Goal: Task Accomplishment & Management: Use online tool/utility

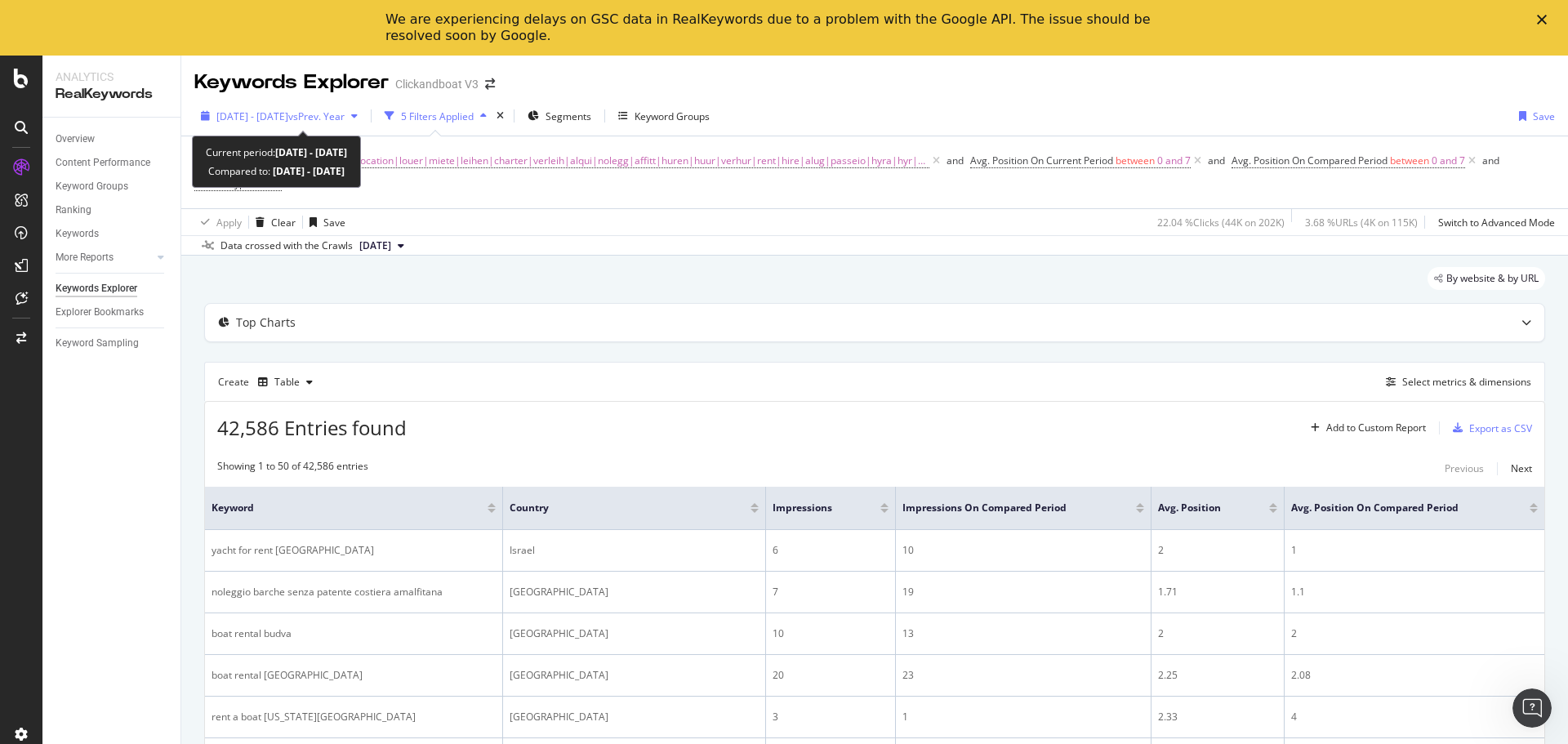
click at [344, 114] on span "vs Prev. Year" at bounding box center [316, 116] width 56 height 14
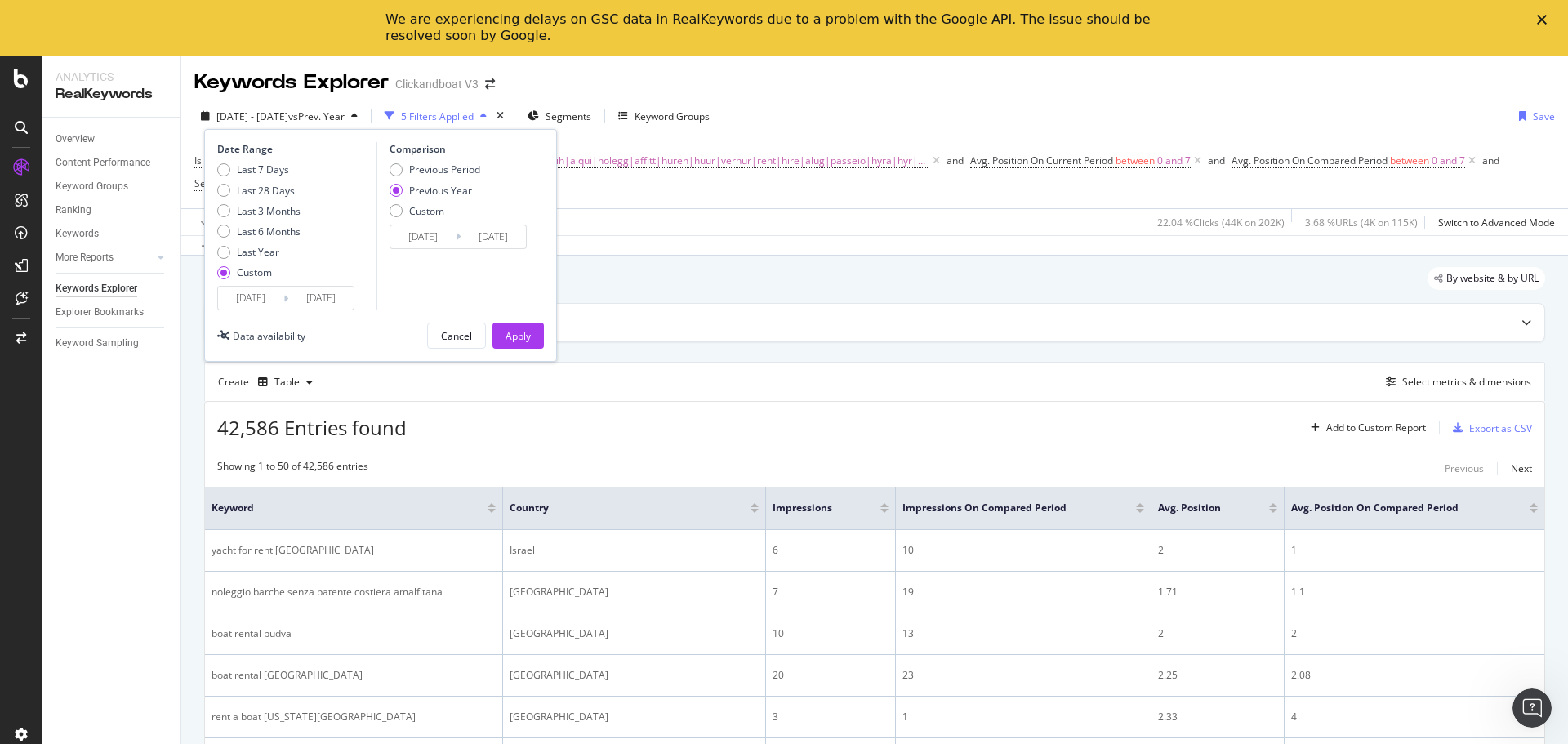
click at [265, 298] on input "[DATE]" at bounding box center [251, 297] width 66 height 23
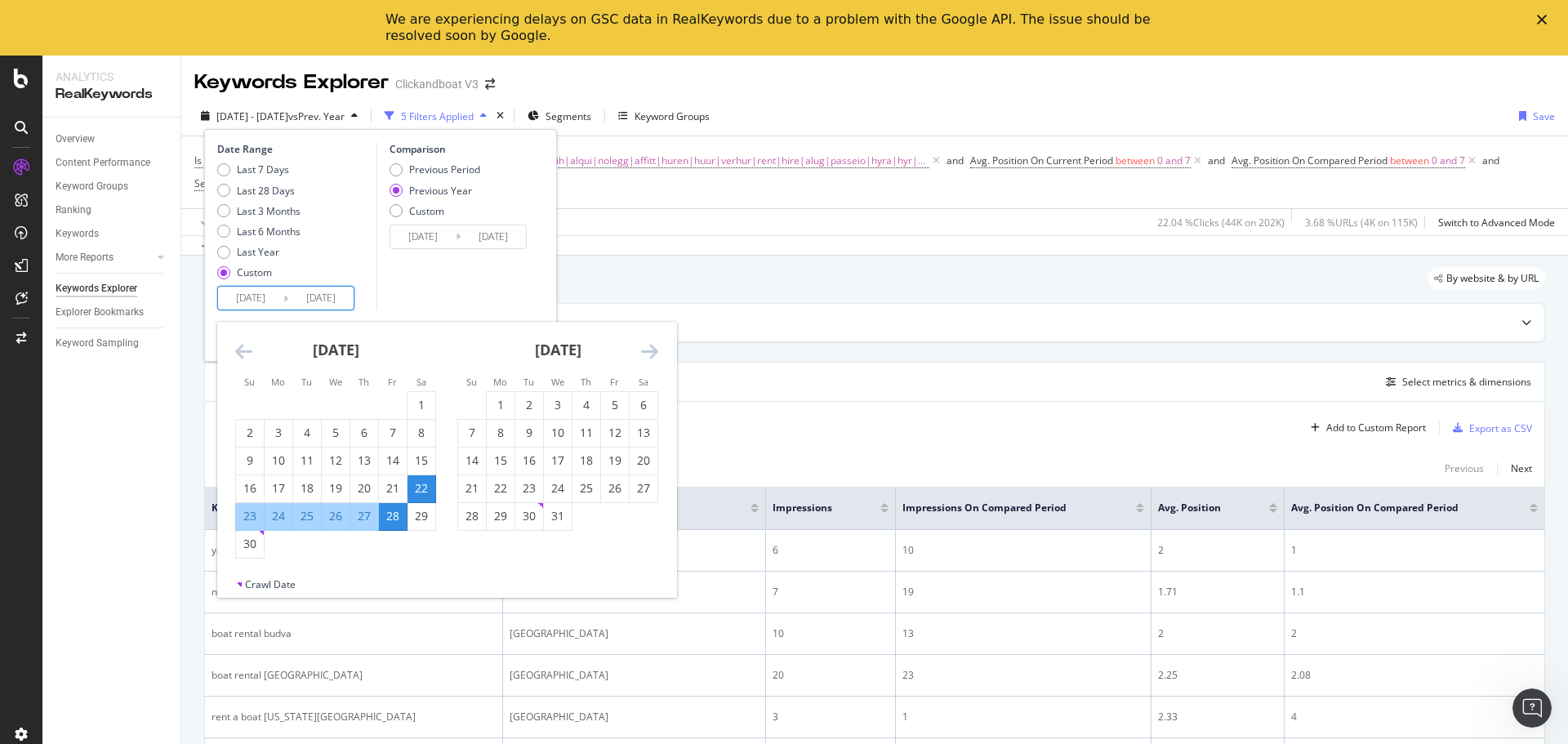
click at [647, 349] on icon "Move forward to switch to the next month." at bounding box center [649, 351] width 17 height 20
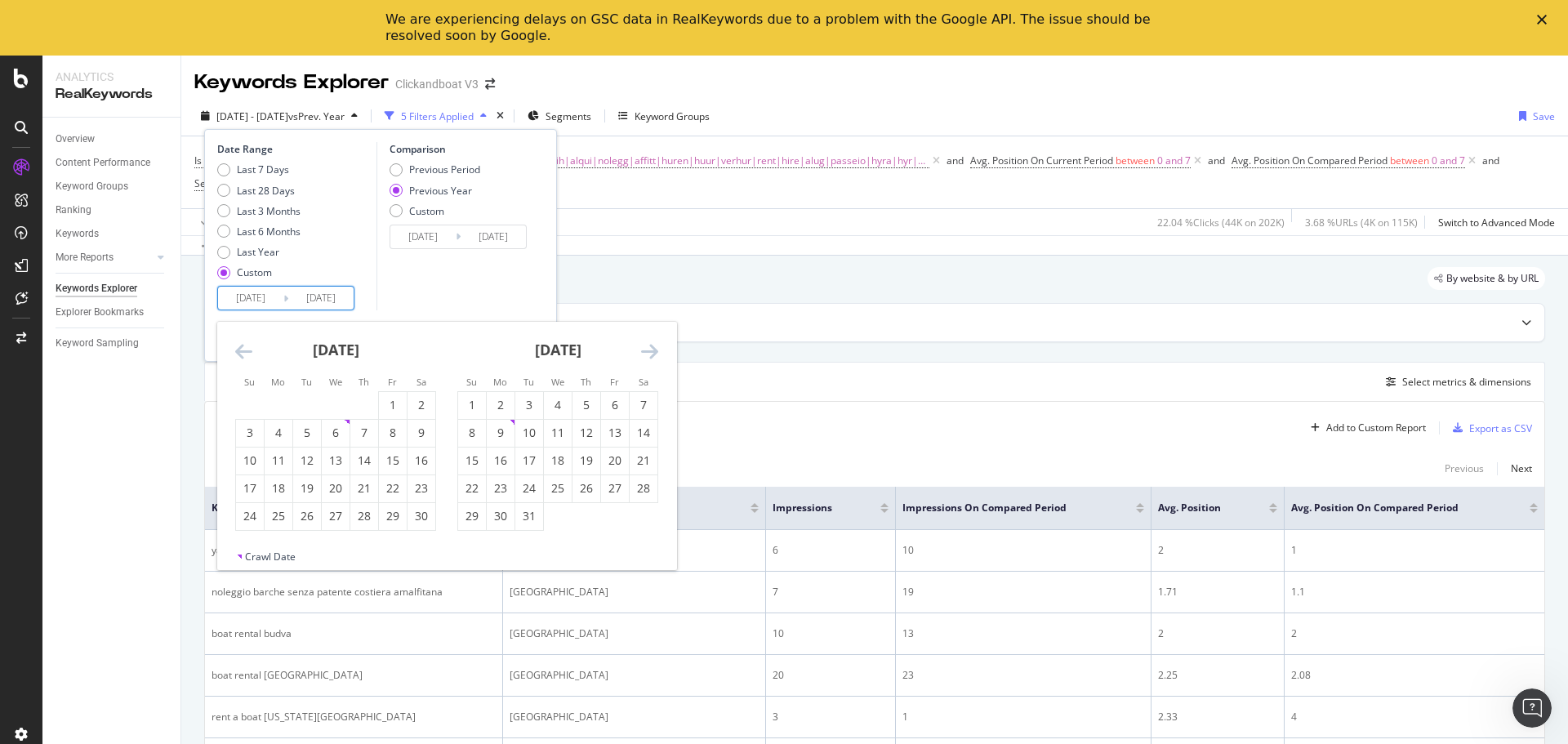
click at [647, 349] on icon "Move forward to switch to the next month." at bounding box center [649, 351] width 17 height 20
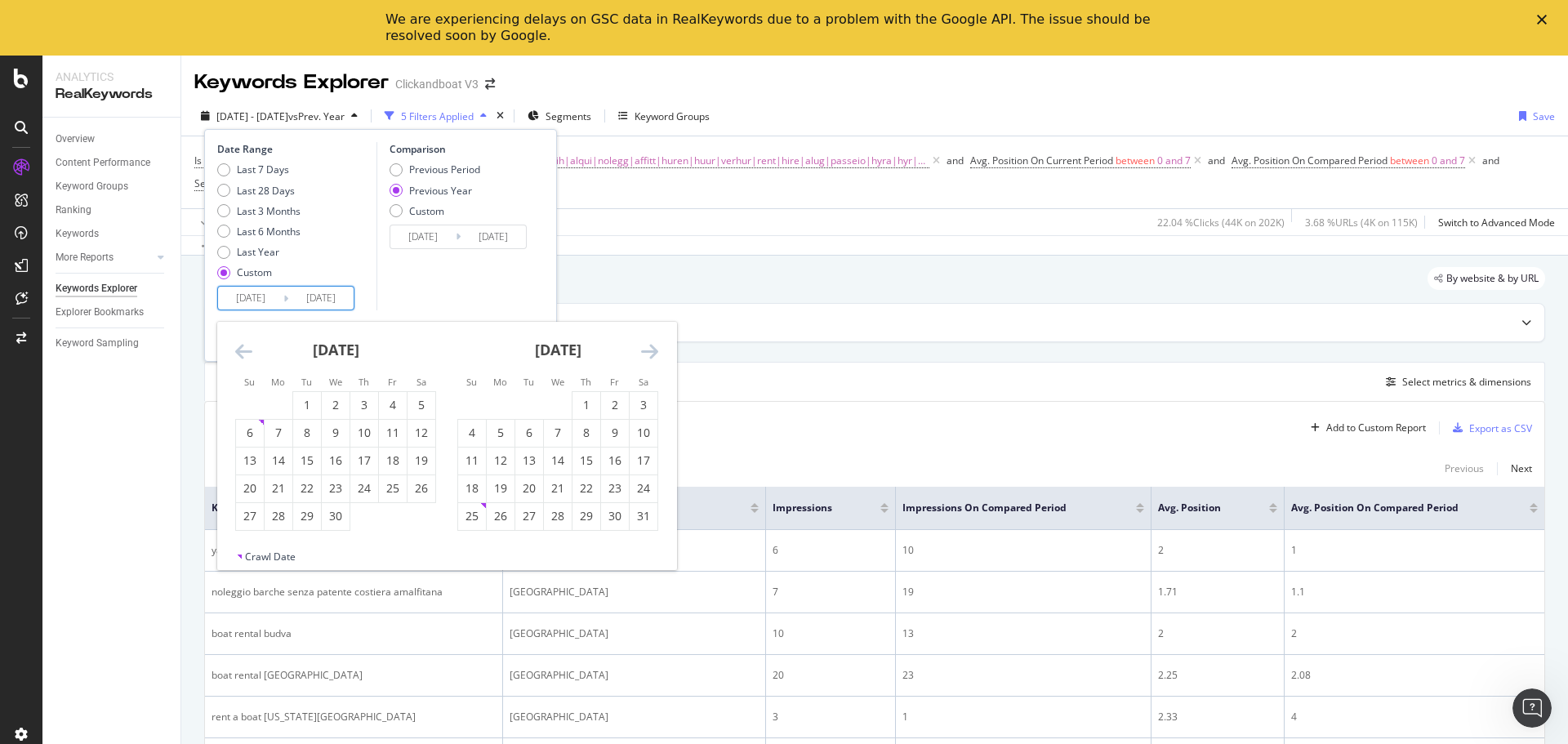
click at [647, 349] on icon "Move forward to switch to the next month." at bounding box center [649, 351] width 17 height 20
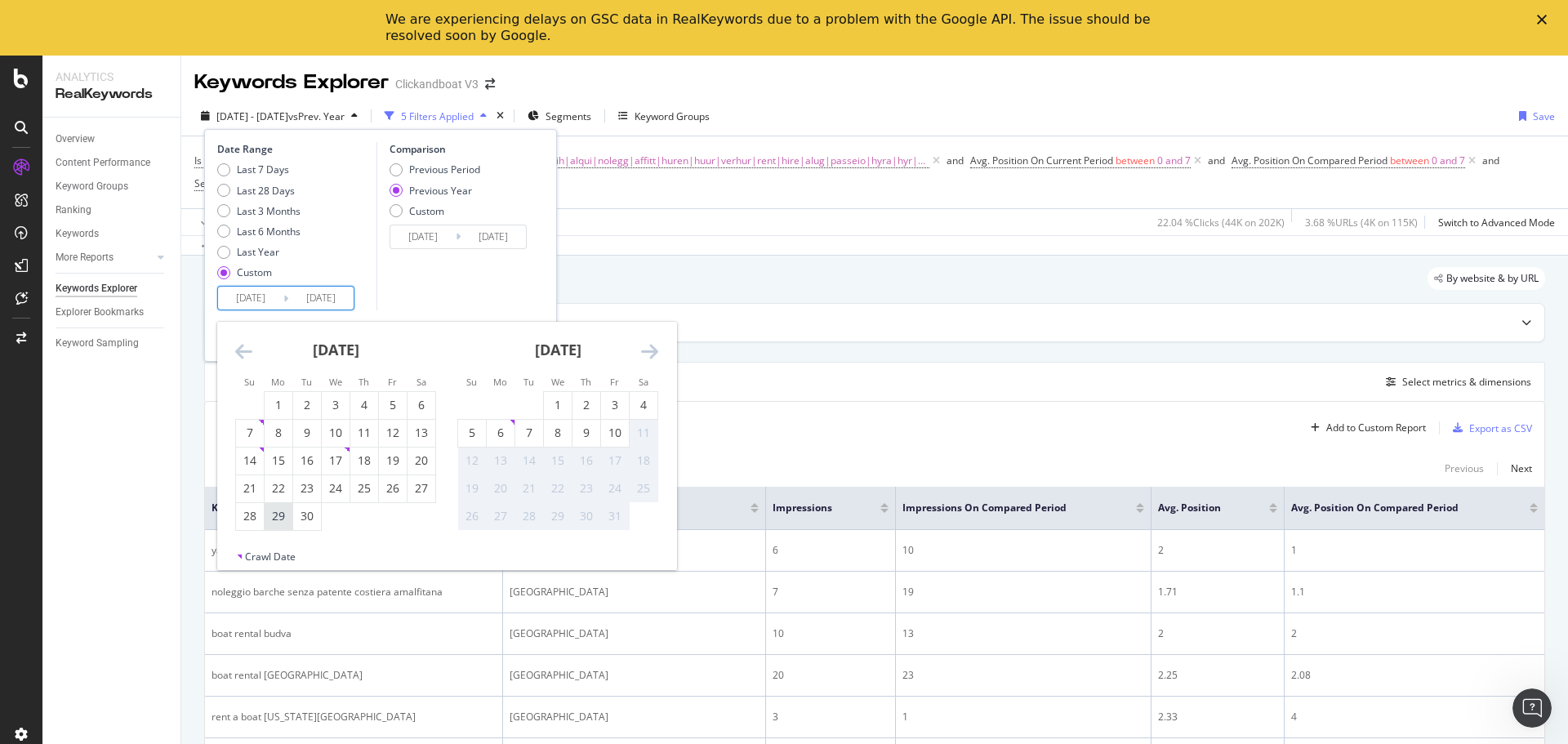
click at [269, 519] on div "29" at bounding box center [279, 515] width 28 height 16
type input "[DATE]"
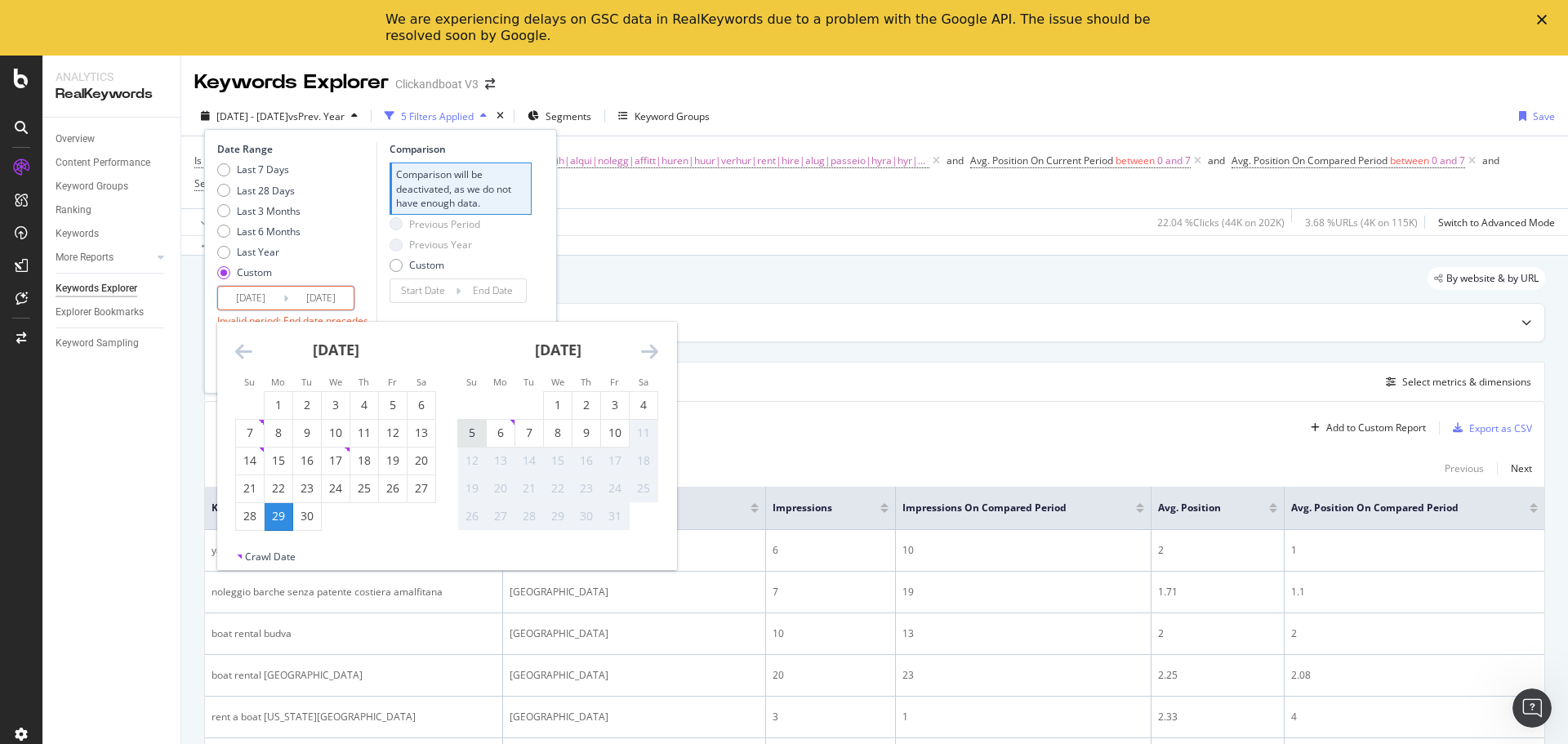
click at [472, 431] on div "5" at bounding box center [472, 432] width 28 height 16
type input "[DATE]"
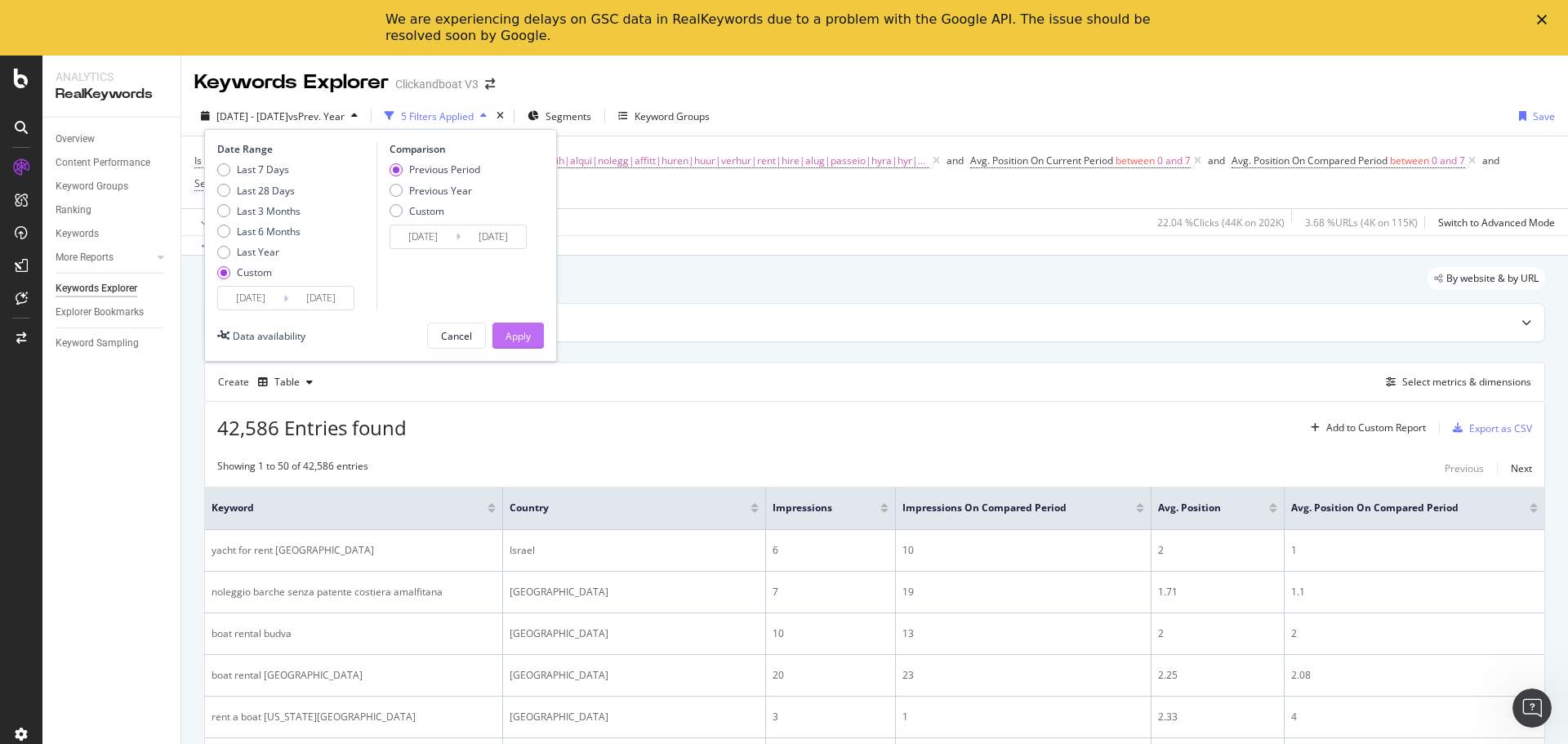
click at [506, 335] on div "Apply" at bounding box center [518, 336] width 25 height 14
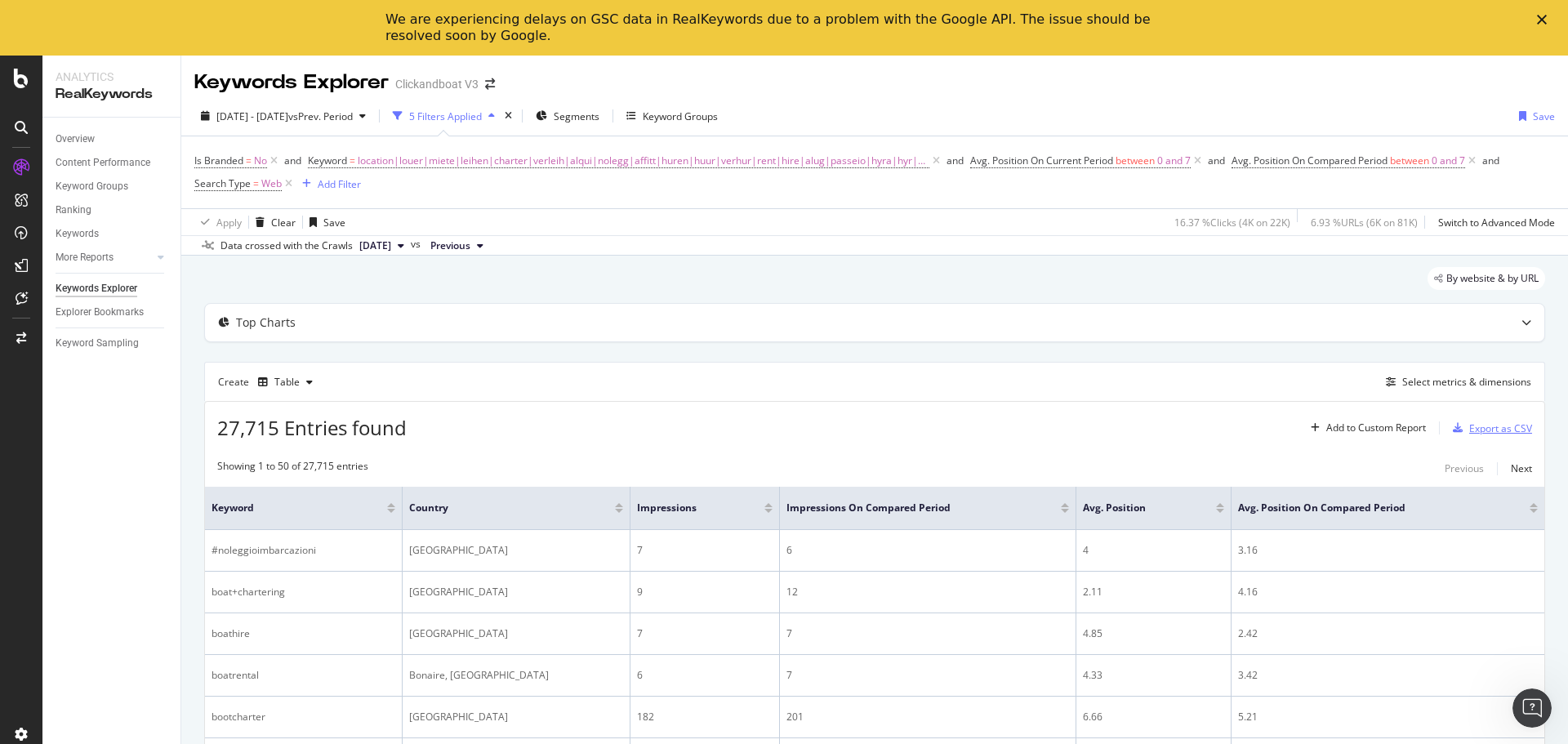
click at [1469, 421] on div "Export as CSV" at bounding box center [1499, 428] width 63 height 14
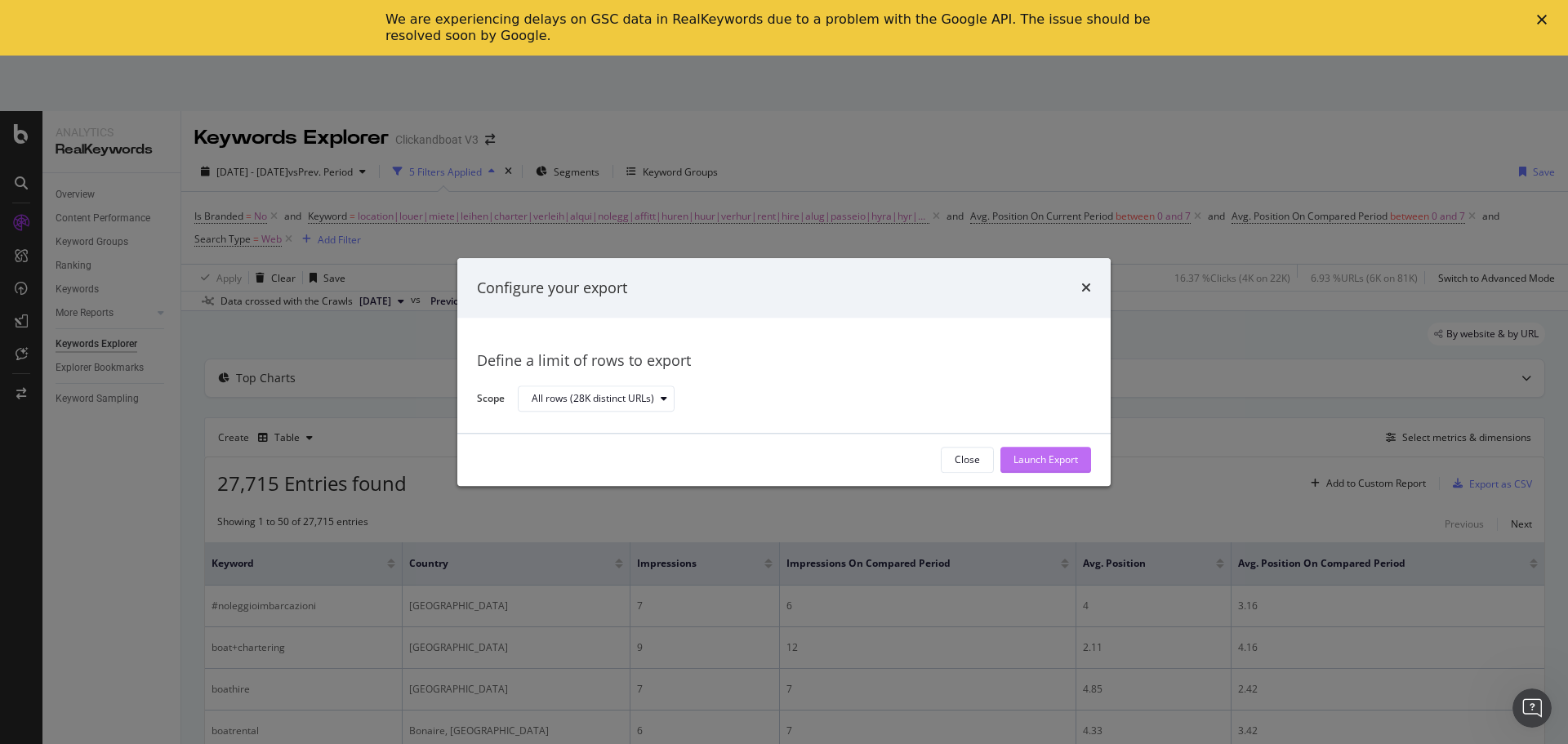
click at [1015, 460] on div "Launch Export" at bounding box center [1045, 460] width 65 height 14
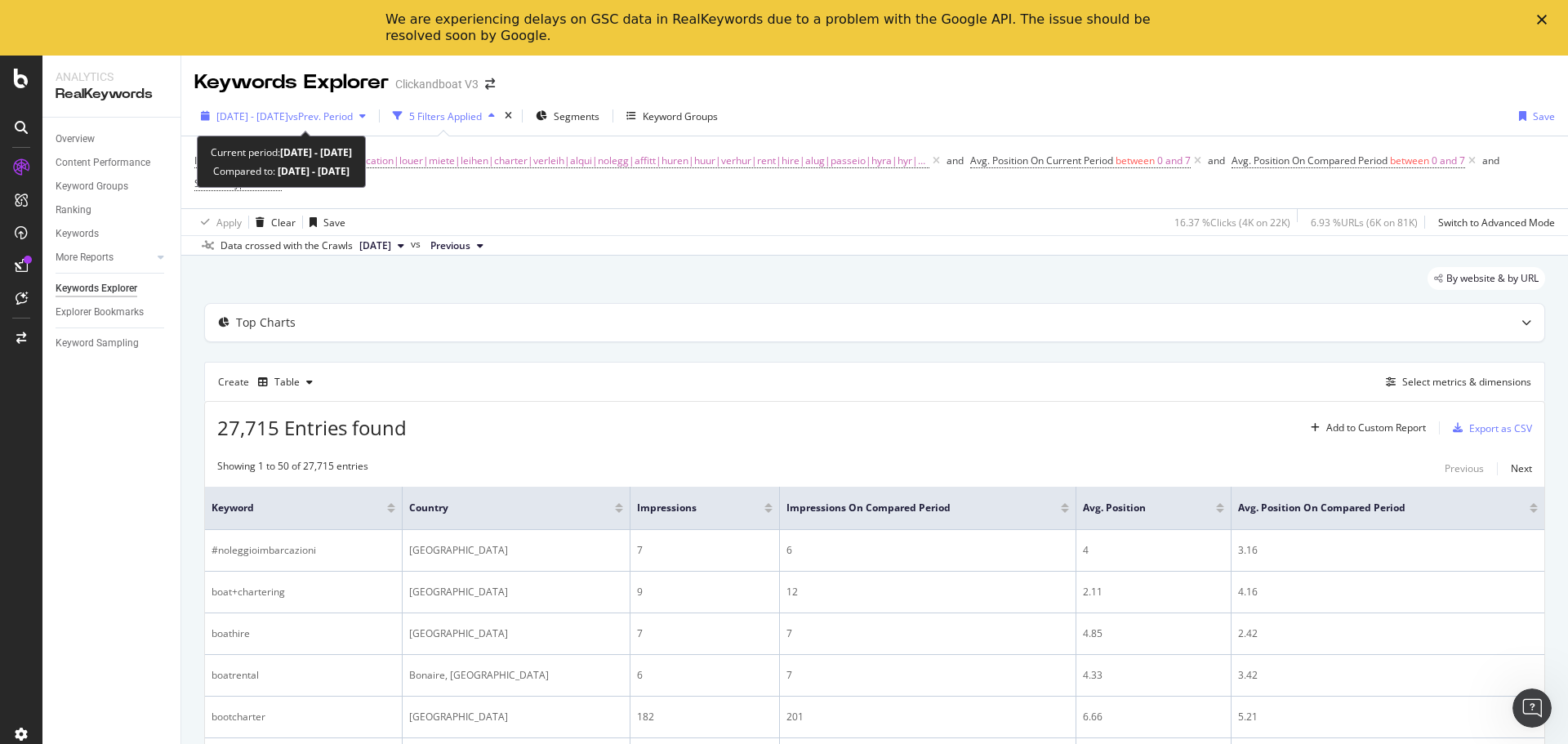
click at [330, 120] on span "vs Prev. Period" at bounding box center [320, 116] width 65 height 14
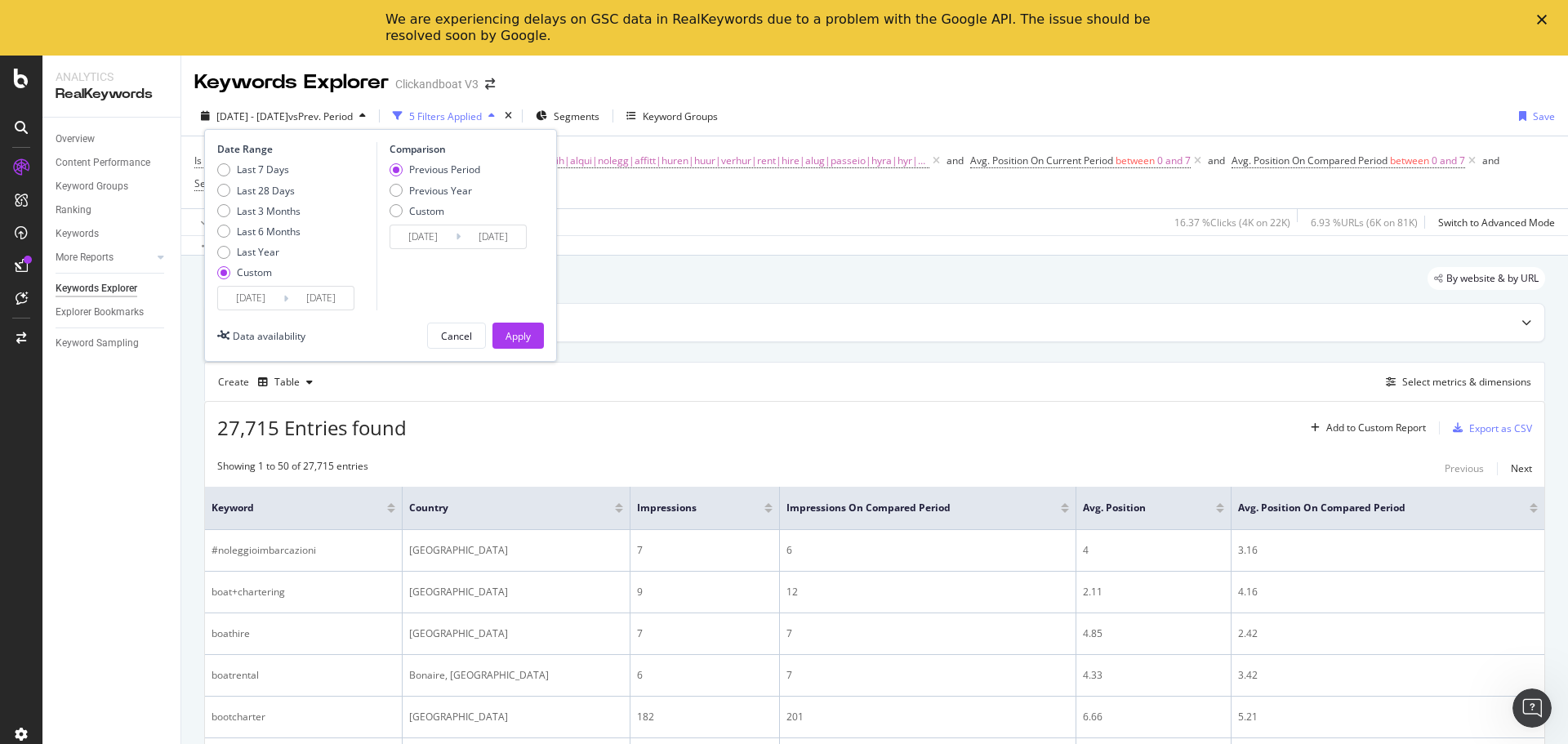
click at [241, 297] on input "[DATE]" at bounding box center [251, 297] width 66 height 23
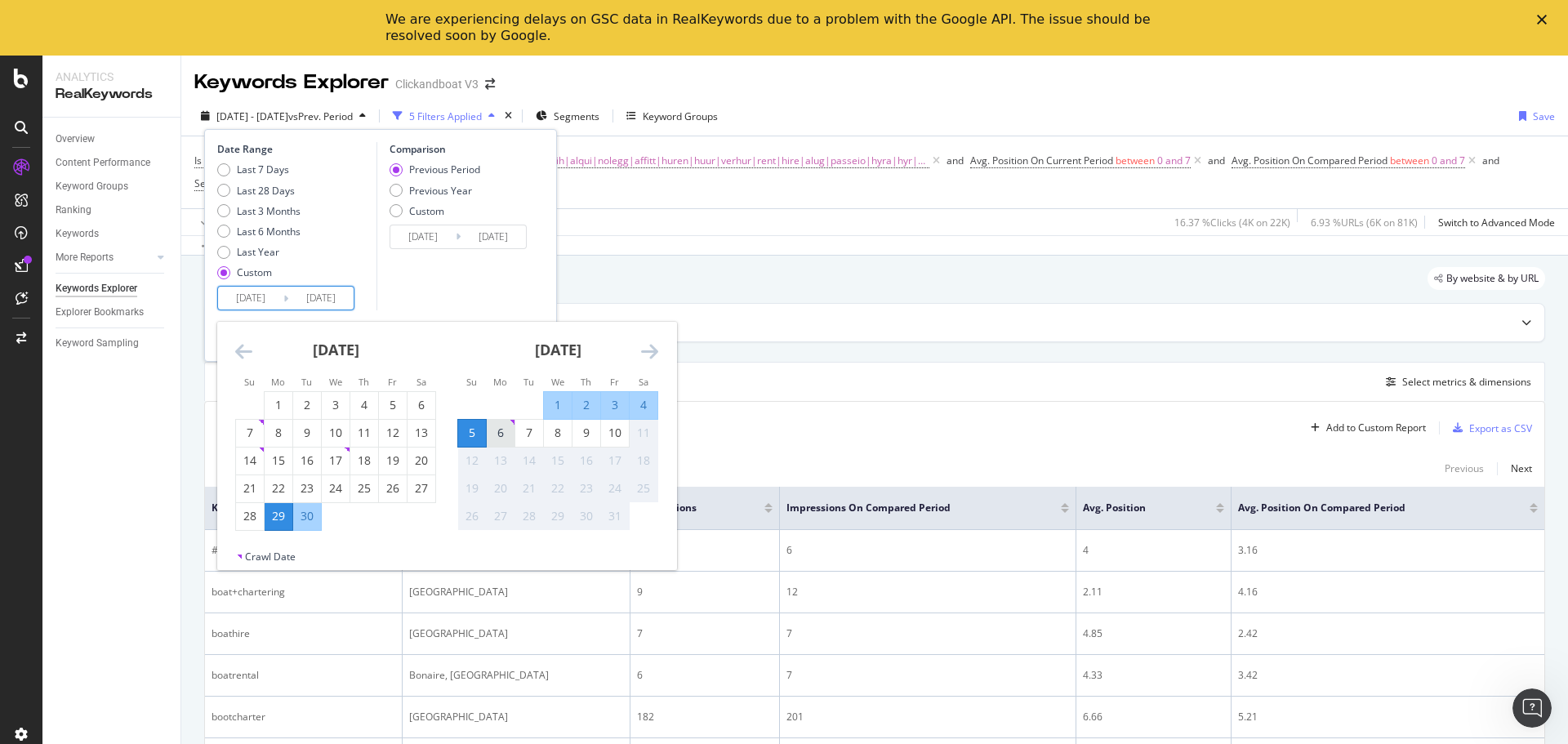
click at [496, 431] on div "6" at bounding box center [501, 432] width 28 height 16
type input "[DATE]"
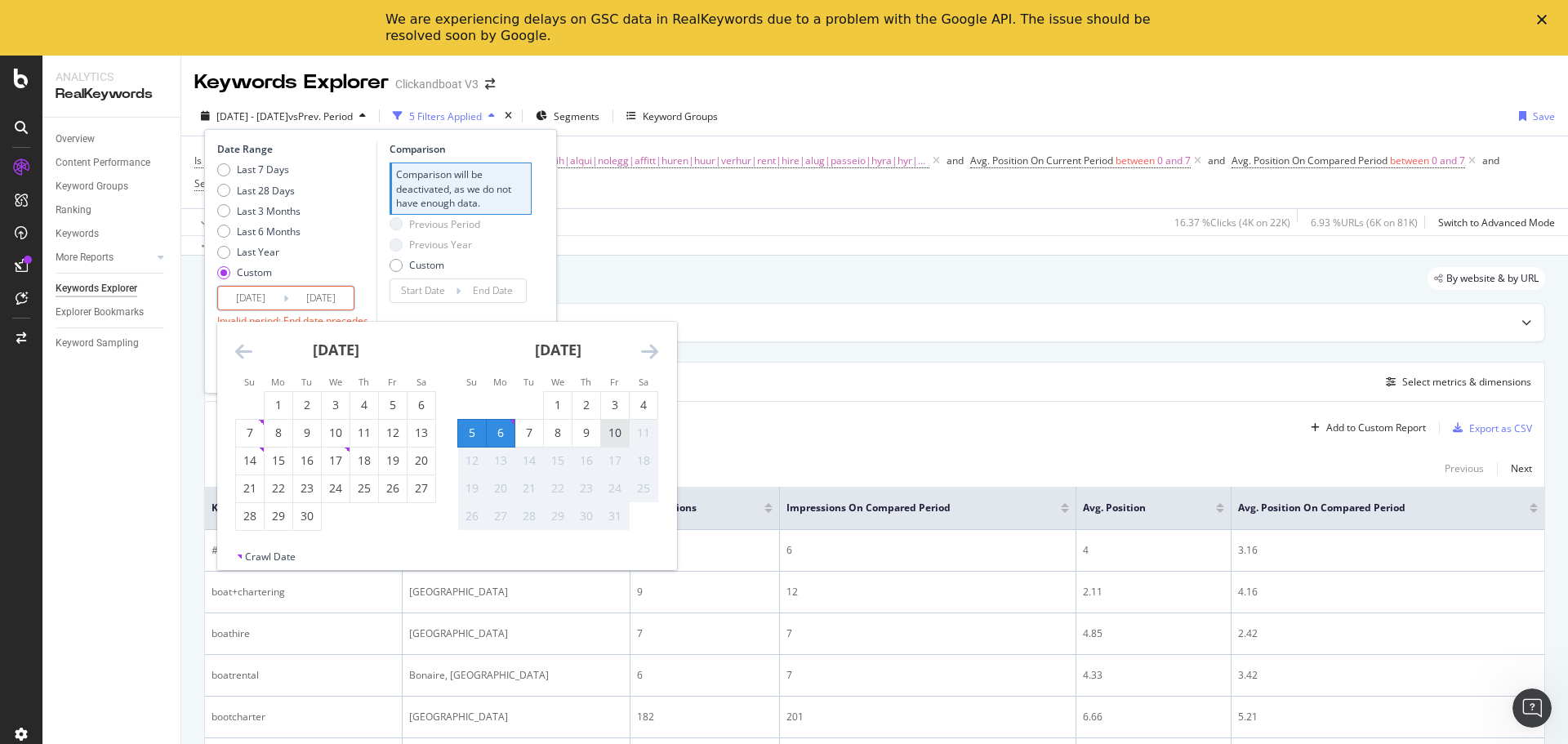
click at [609, 436] on div "10" at bounding box center [615, 432] width 28 height 16
type input "[DATE]"
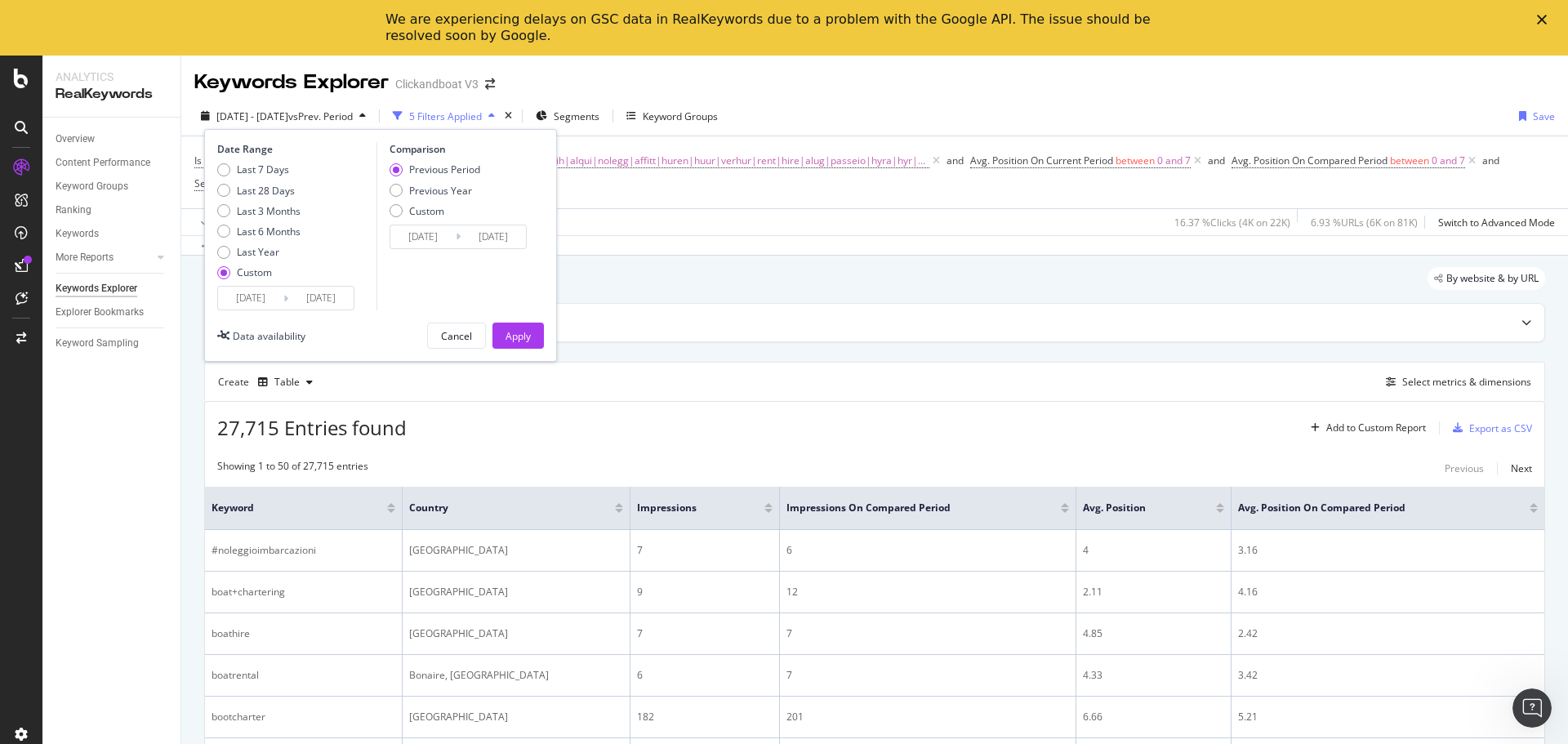
click at [251, 304] on input "[DATE]" at bounding box center [251, 297] width 66 height 23
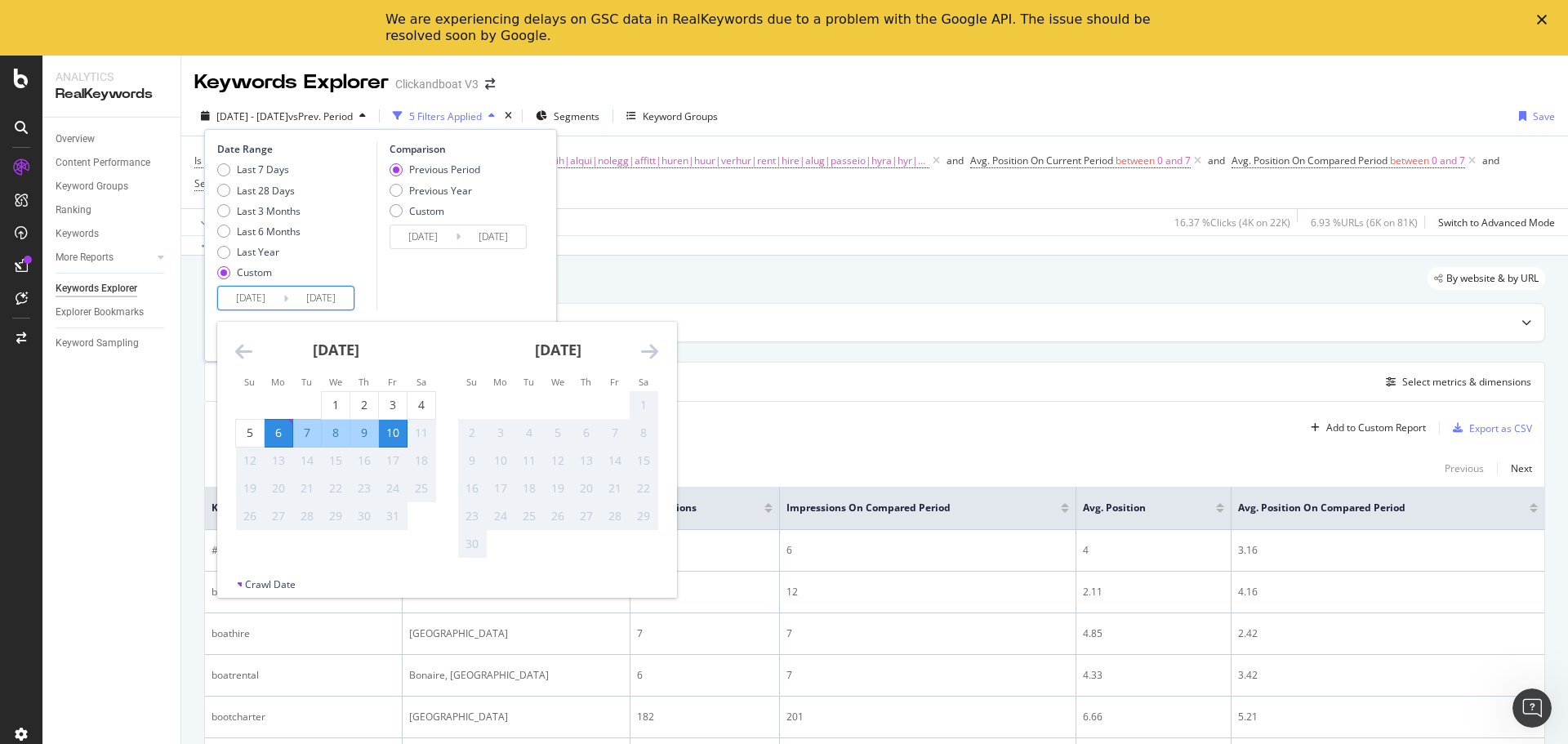
click at [434, 286] on div "Comparison Previous Period Previous Year Custom [DATE] Navigate forward to inte…" at bounding box center [453, 225] width 155 height 168
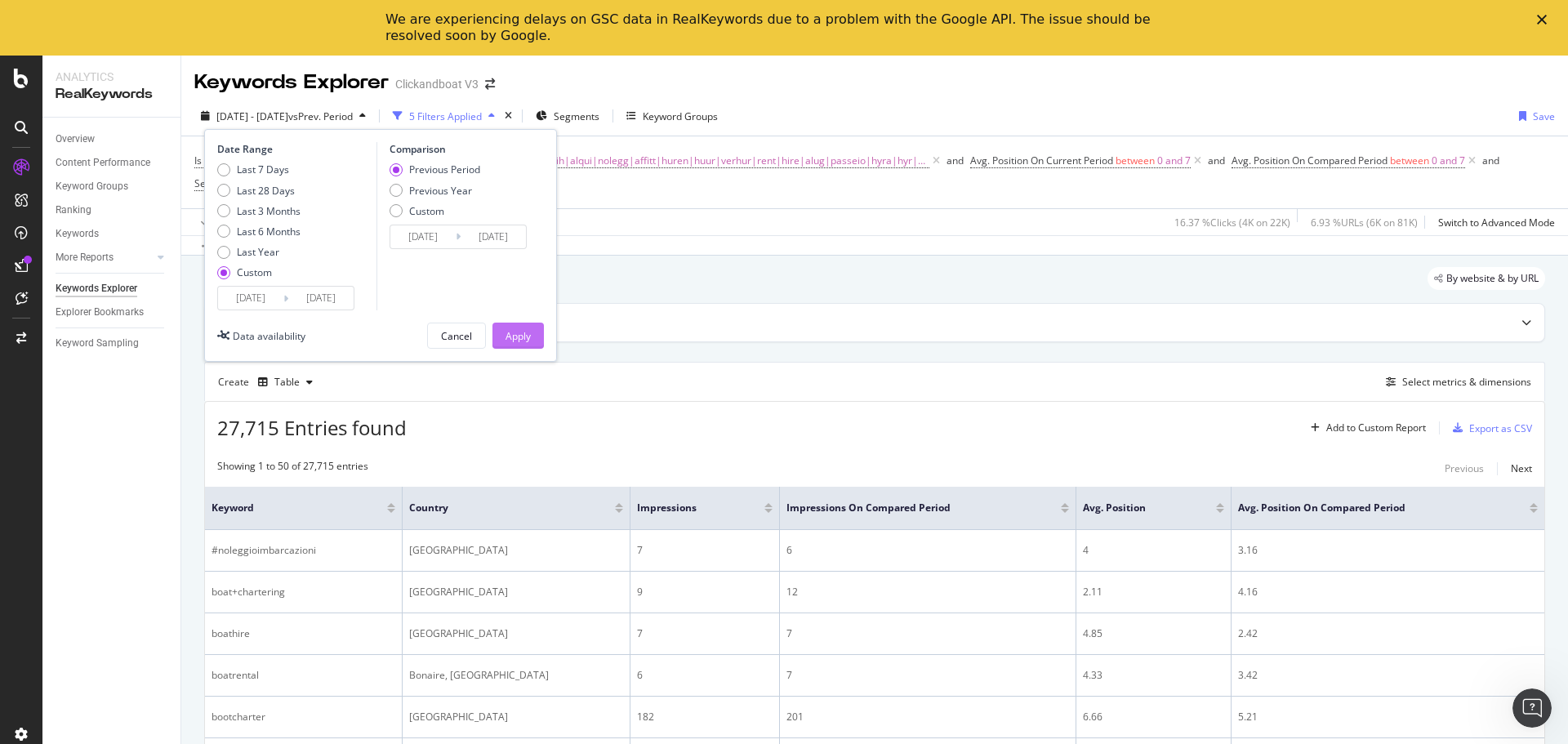
click at [506, 335] on div "Apply" at bounding box center [518, 336] width 25 height 14
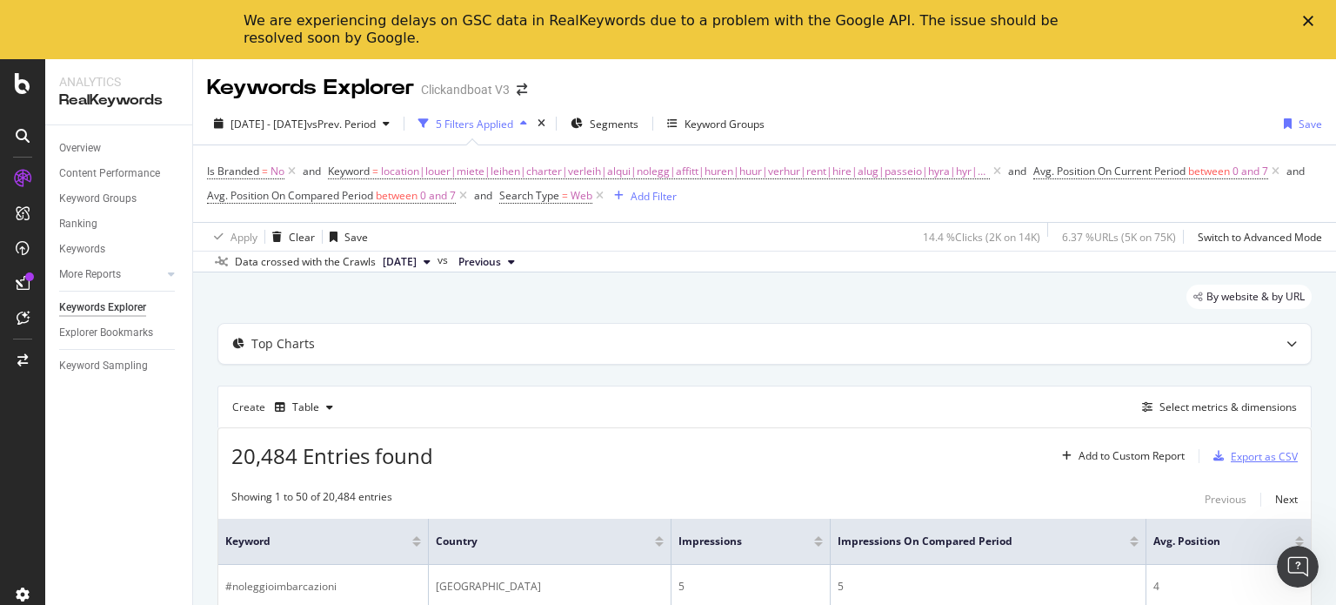
click at [1245, 458] on div "Export as CSV" at bounding box center [1264, 456] width 67 height 15
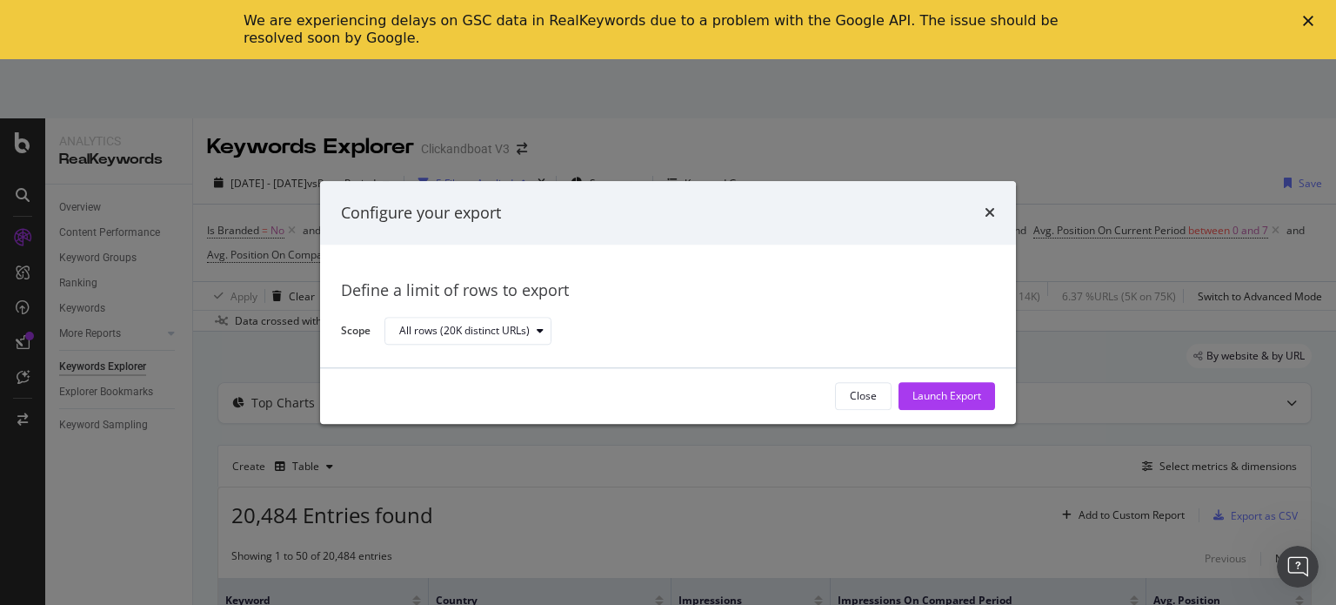
drag, startPoint x: 1245, startPoint y: 458, endPoint x: 795, endPoint y: 331, distance: 467.4
click at [795, 331] on div "All rows (20K distinct URLs)" at bounding box center [683, 331] width 597 height 30
click at [993, 216] on icon "times" at bounding box center [990, 213] width 10 height 14
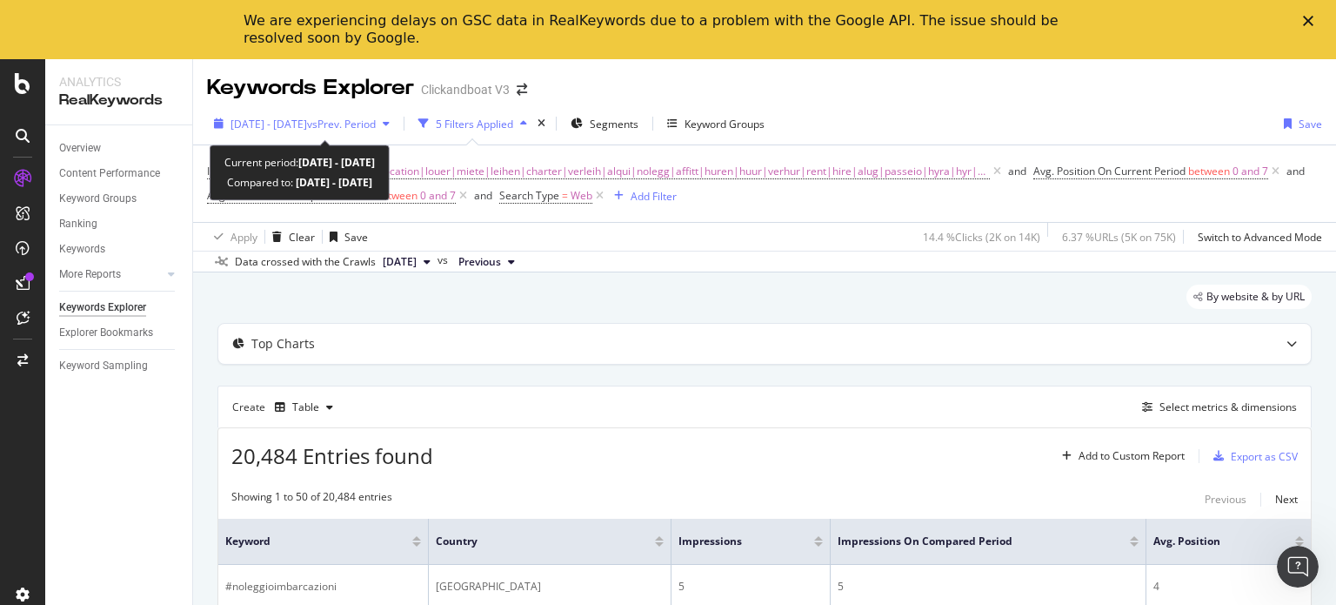
click at [307, 121] on span "[DATE] - [DATE]" at bounding box center [269, 124] width 77 height 15
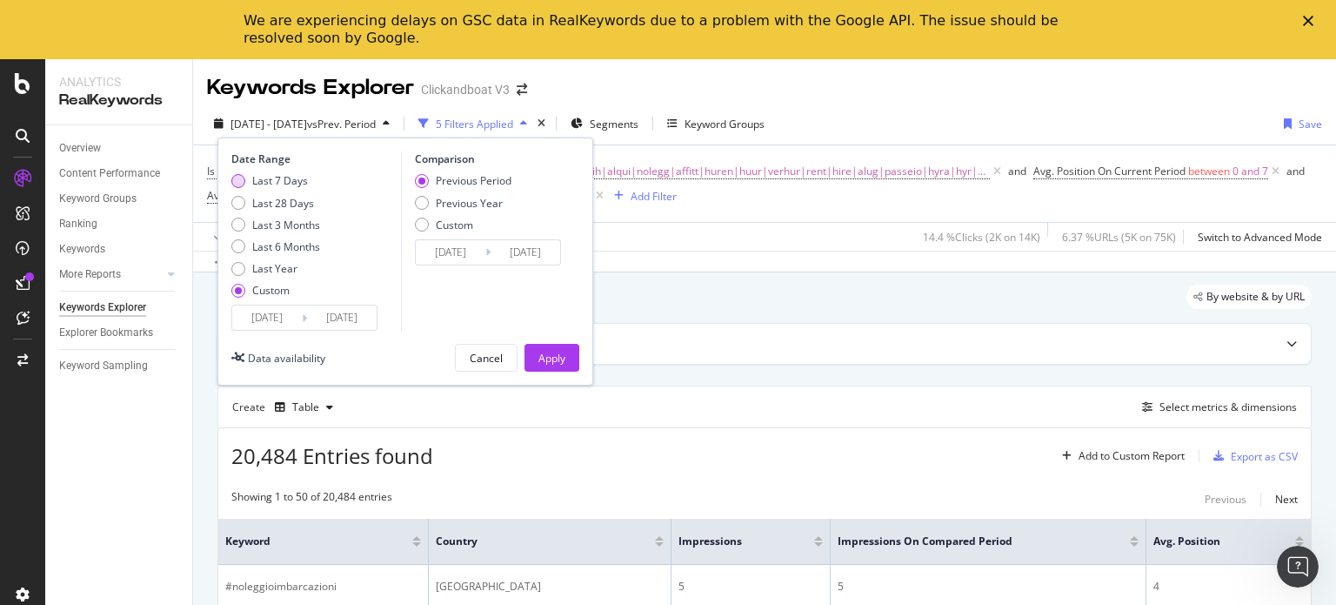
click at [296, 177] on div "Last 7 Days" at bounding box center [280, 180] width 56 height 15
type input "[DATE]"
click at [439, 200] on div "Previous Year" at bounding box center [469, 203] width 67 height 15
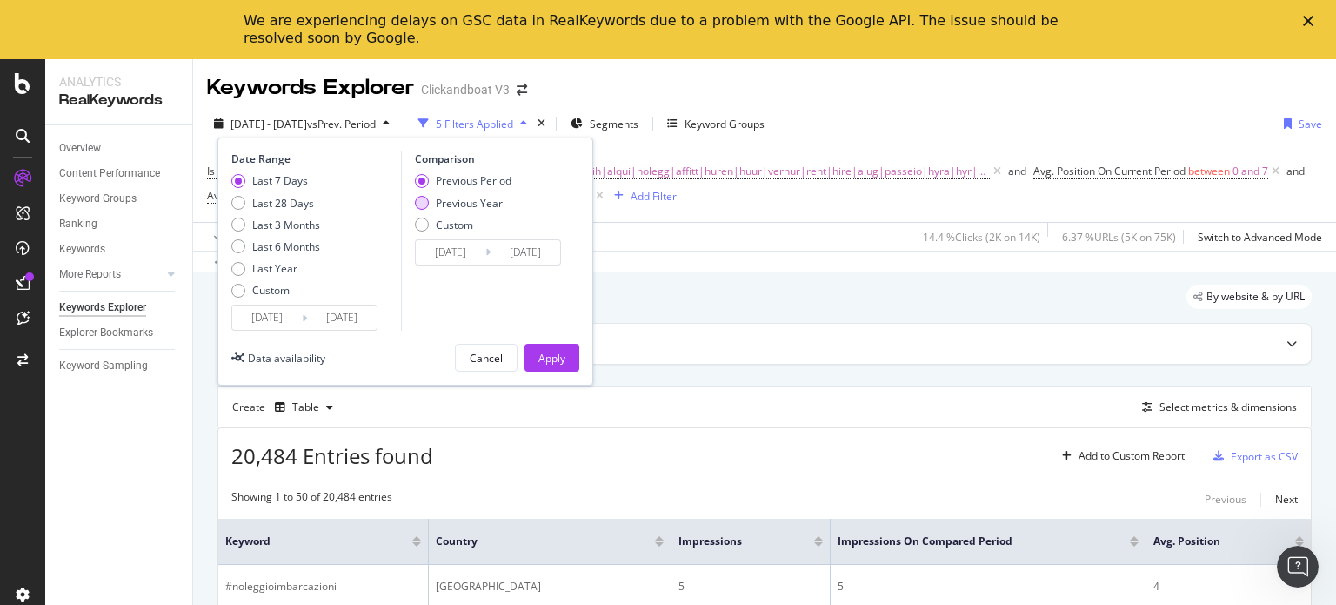
type input "[DATE]"
click at [428, 317] on div "Comparison Previous Period Previous Year Custom [DATE] Navigate forward to inte…" at bounding box center [483, 240] width 165 height 179
click at [244, 318] on input "[DATE]" at bounding box center [267, 317] width 70 height 24
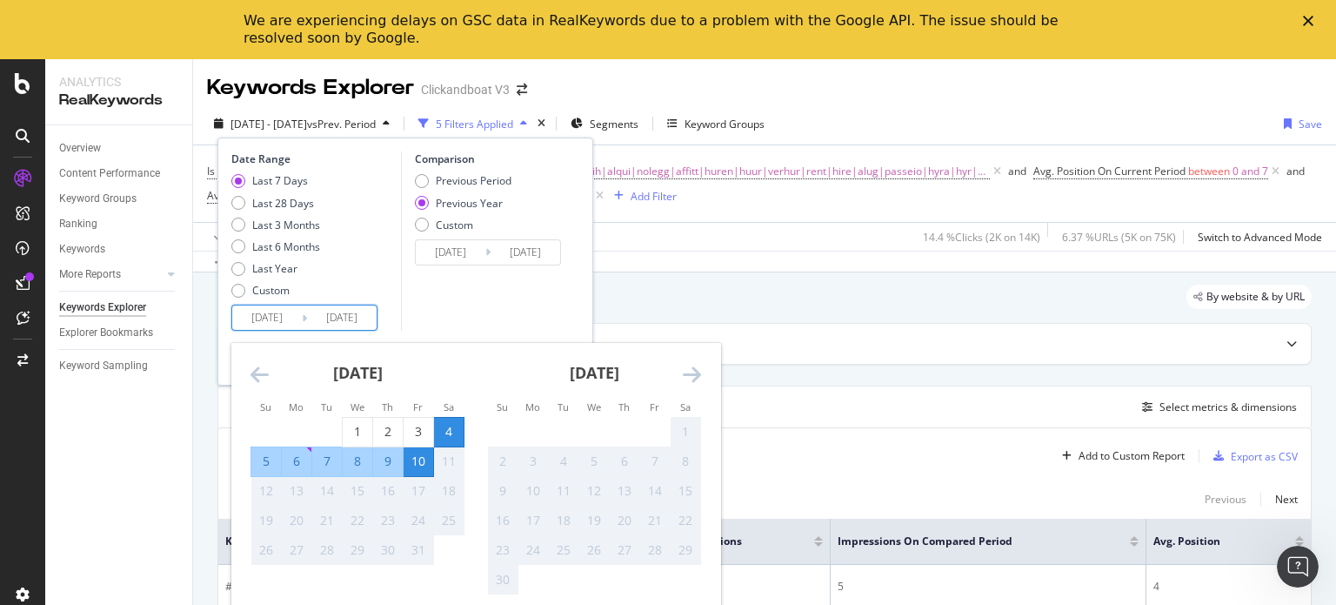
click at [444, 274] on div "Comparison Previous Period Previous Year Custom [DATE] Navigate forward to inte…" at bounding box center [483, 240] width 165 height 179
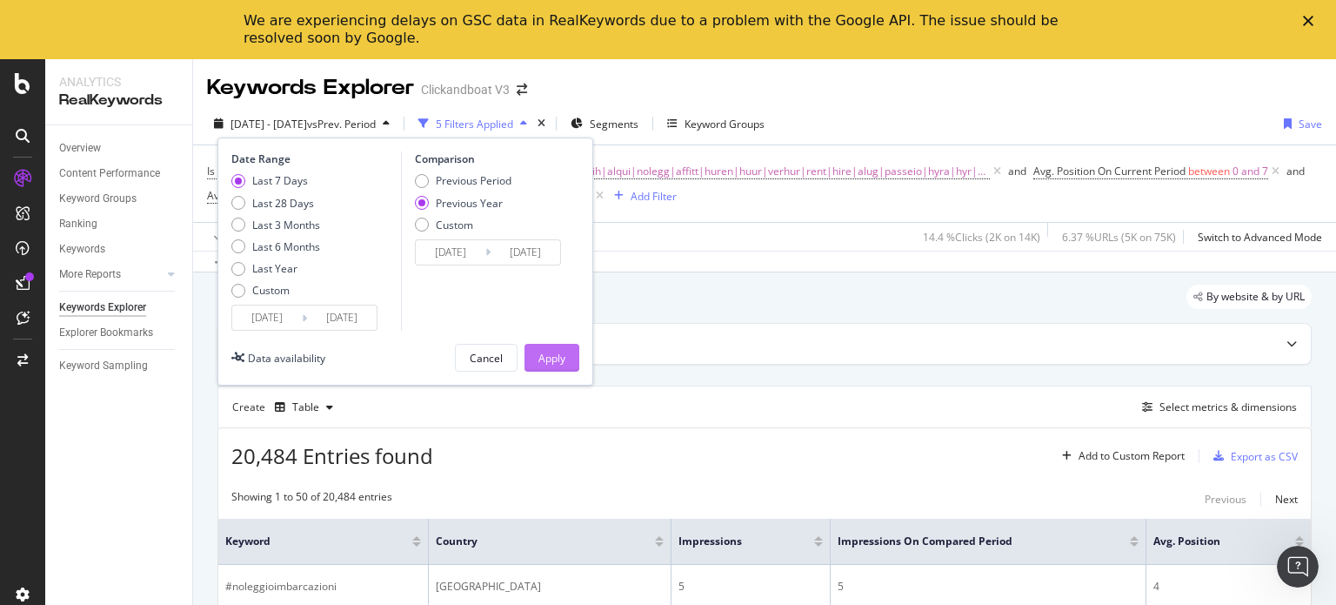
click at [558, 347] on div "Apply" at bounding box center [552, 358] width 27 height 26
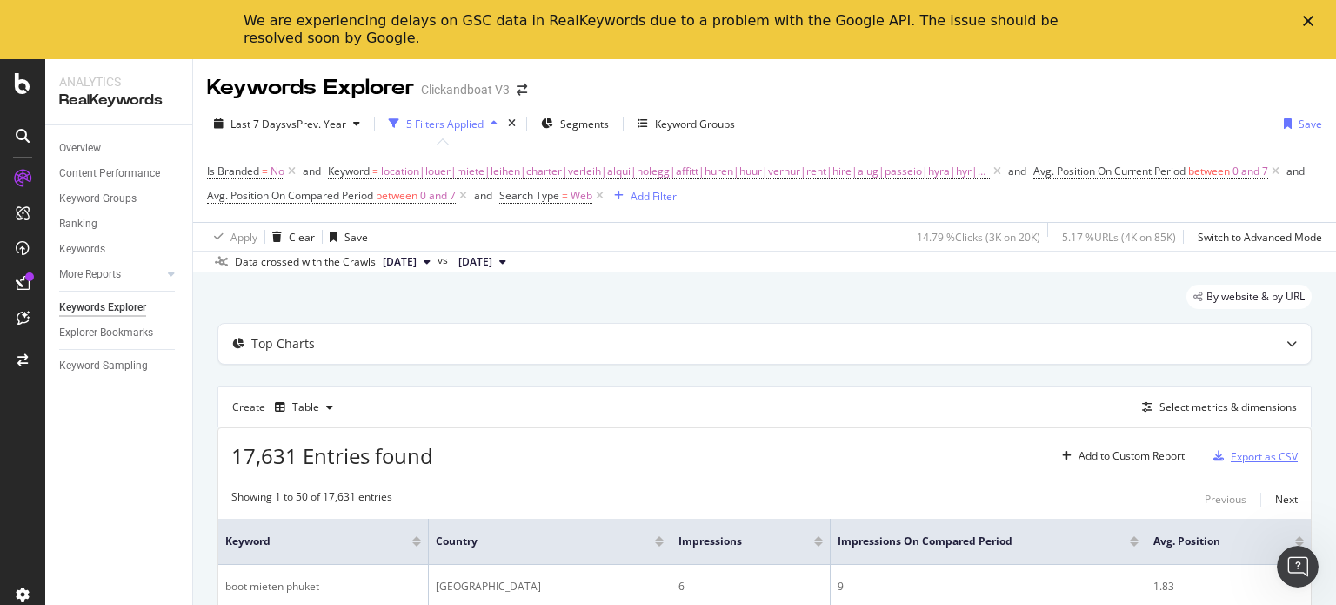
click at [1253, 457] on div "Export as CSV" at bounding box center [1264, 456] width 67 height 15
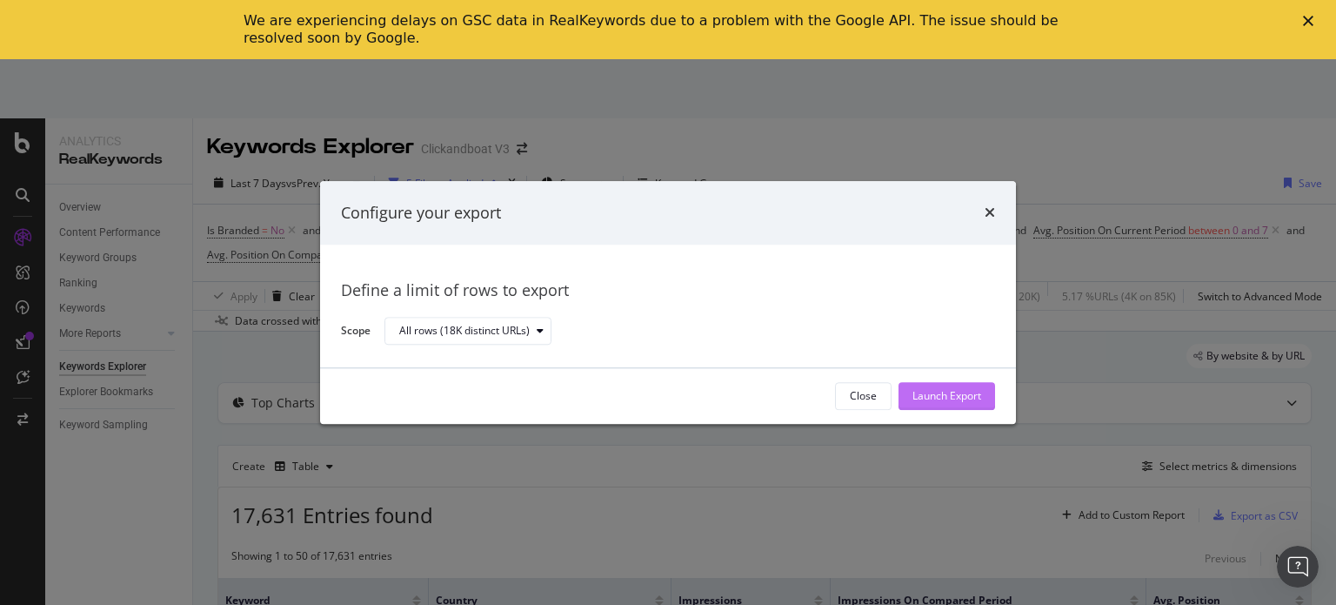
click at [927, 386] on div "Launch Export" at bounding box center [947, 396] width 69 height 26
